Goal: Book appointment/travel/reservation

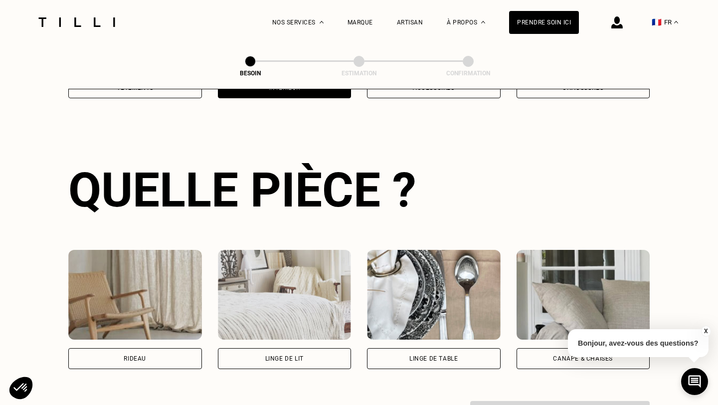
scroll to position [324, 0]
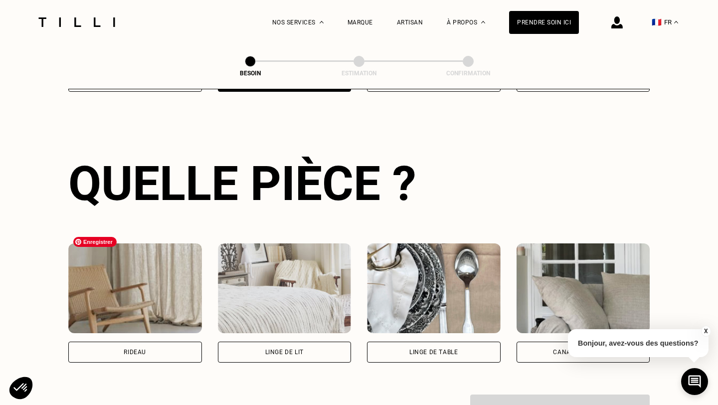
click at [120, 325] on div "Rideau" at bounding box center [135, 302] width 134 height 119
select select "FR"
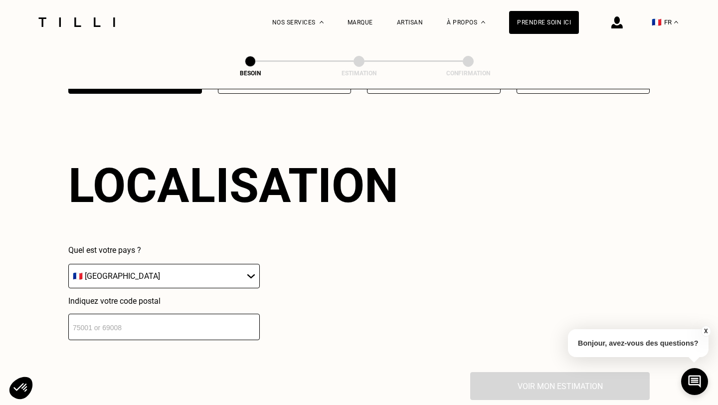
scroll to position [595, 0]
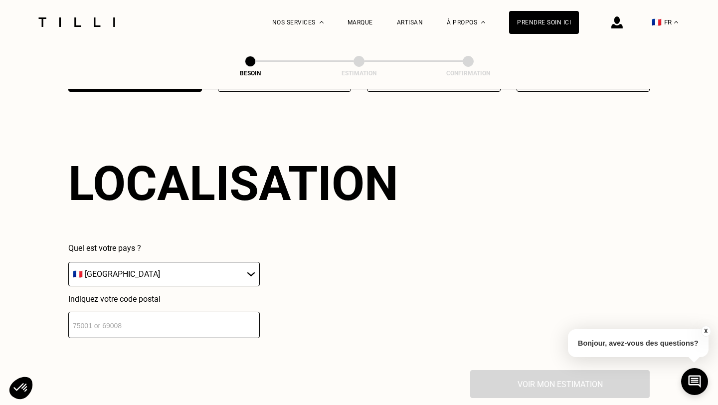
click at [142, 311] on input "number" at bounding box center [163, 324] width 191 height 26
type input "75013"
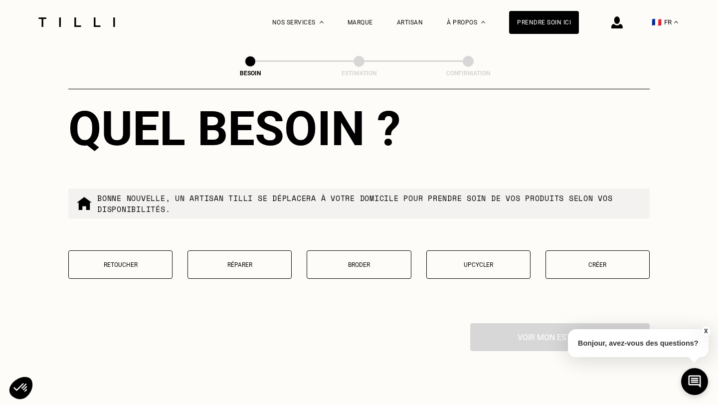
scroll to position [929, 0]
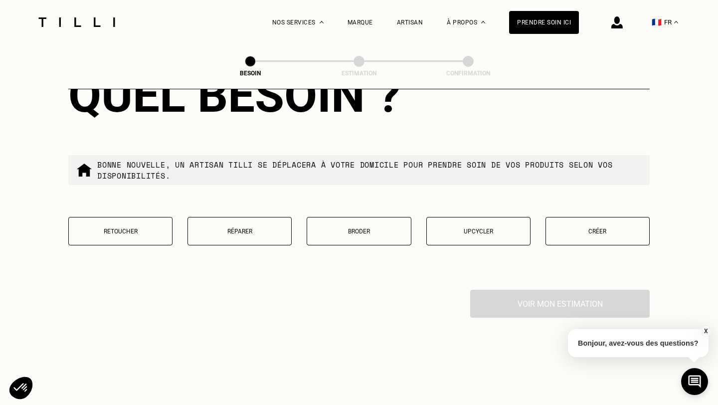
click at [125, 217] on button "Retoucher" at bounding box center [120, 231] width 104 height 28
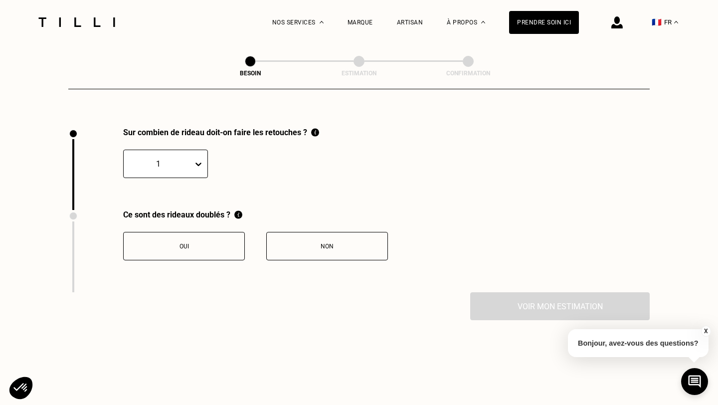
scroll to position [1096, 0]
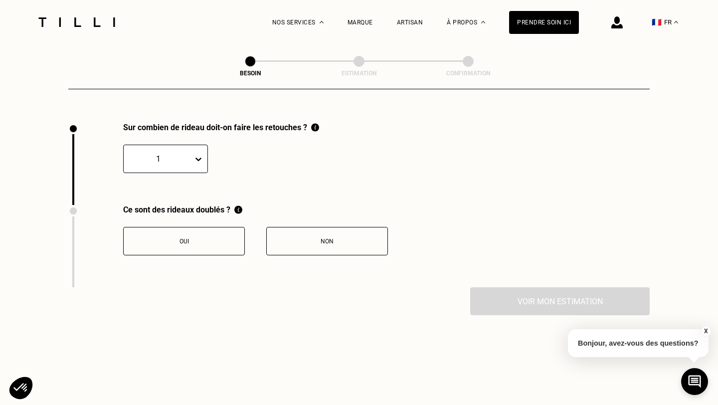
click at [190, 152] on div "1" at bounding box center [158, 158] width 69 height 15
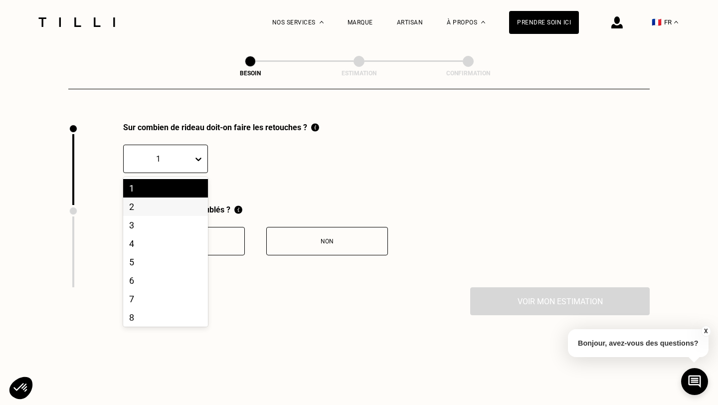
click at [173, 197] on div "2" at bounding box center [165, 206] width 85 height 18
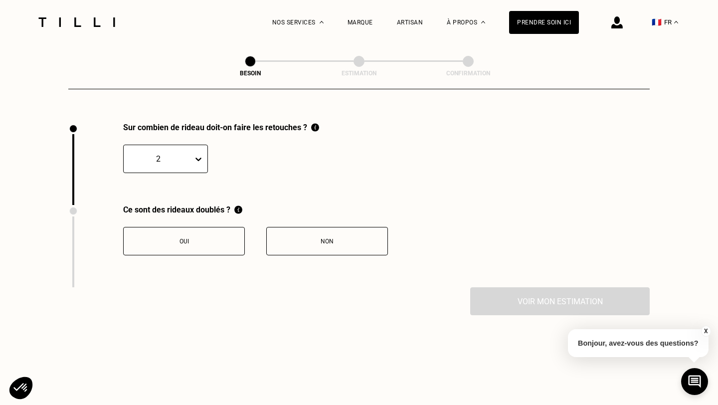
click at [174, 205] on div "Ce sont des rideaux doublés ?" at bounding box center [255, 209] width 265 height 9
click at [352, 234] on button "Non" at bounding box center [327, 241] width 122 height 28
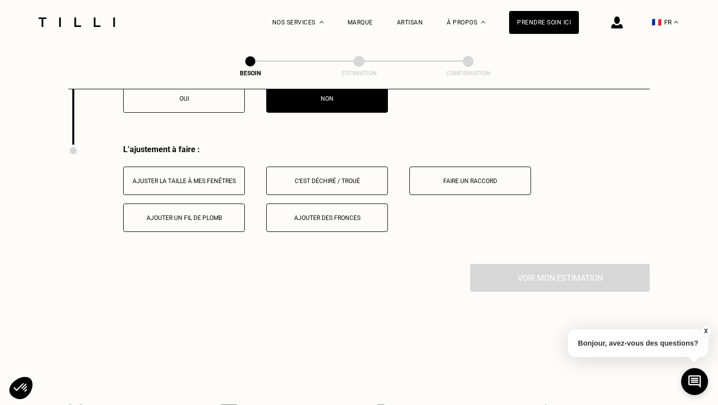
scroll to position [1261, 0]
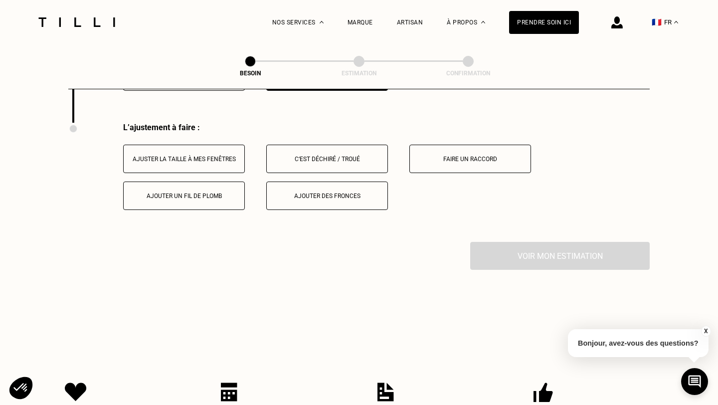
click at [191, 155] on div "Ajuster la taille à mes fenêtres" at bounding box center [184, 158] width 111 height 7
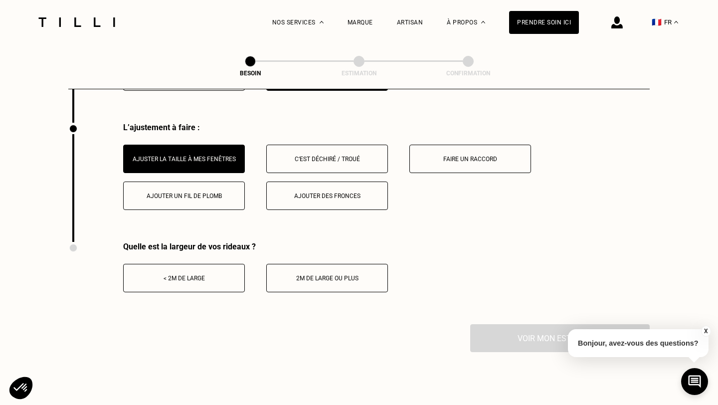
click at [303, 192] on button "Ajouter des fronces" at bounding box center [327, 195] width 122 height 28
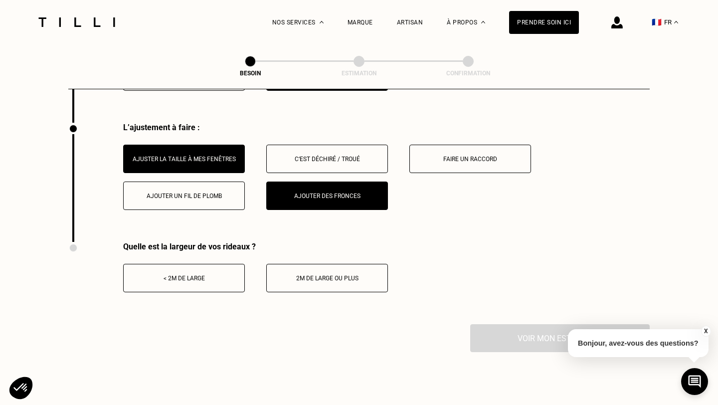
click at [209, 275] on div "< 2m de large" at bounding box center [184, 278] width 111 height 7
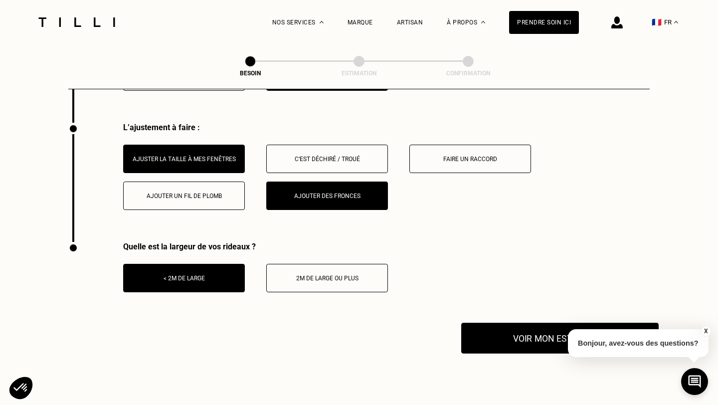
click at [524, 322] on button "Voir mon estimation" at bounding box center [559, 337] width 197 height 31
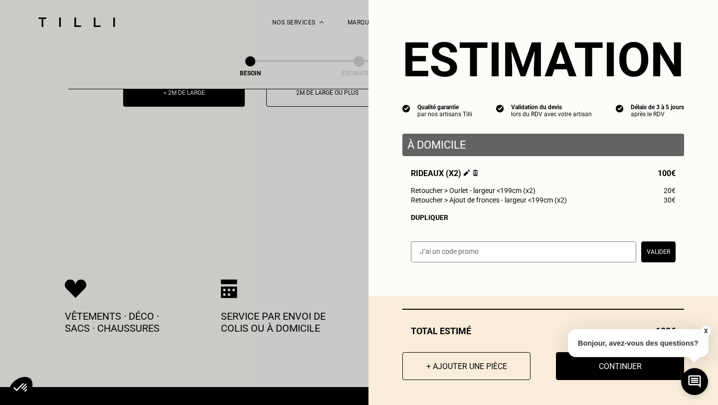
scroll to position [1482, 0]
